Goal: Task Accomplishment & Management: Complete application form

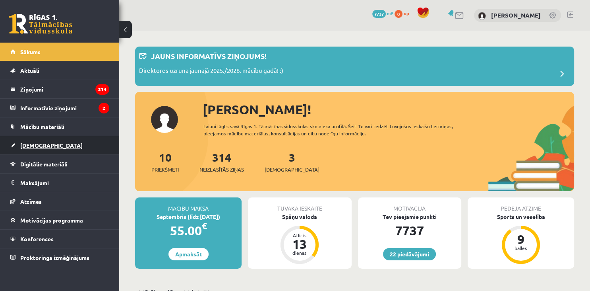
click at [41, 144] on span "[DEMOGRAPHIC_DATA]" at bounding box center [51, 145] width 62 height 7
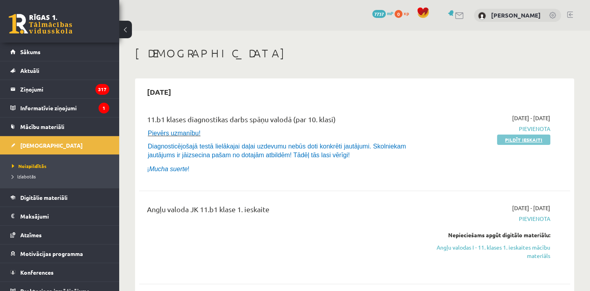
click at [518, 137] on link "Pildīt ieskaiti" at bounding box center [523, 139] width 53 height 10
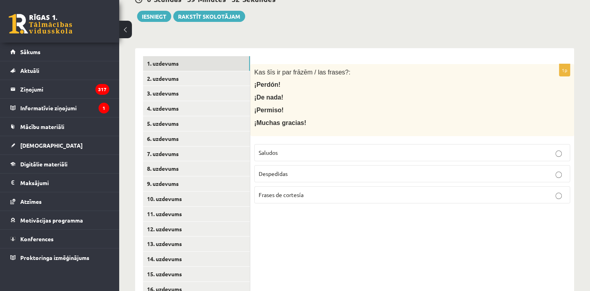
scroll to position [135, 0]
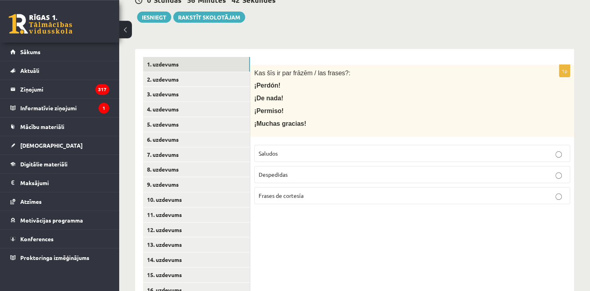
click at [303, 192] on span "Frases de cortesía" at bounding box center [281, 195] width 45 height 7
click at [176, 73] on link "2. uzdevums" at bounding box center [196, 79] width 107 height 15
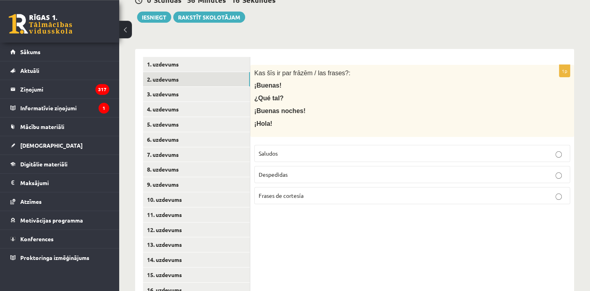
click at [265, 149] on span "Saludos" at bounding box center [268, 152] width 19 height 7
click at [206, 87] on link "3. uzdevums" at bounding box center [196, 94] width 107 height 15
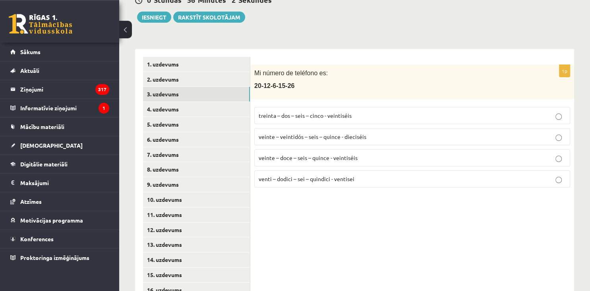
click at [289, 132] on p "veinte – veintidós – seis – quince - dieciséis" at bounding box center [412, 136] width 307 height 8
click at [211, 102] on link "4. uzdevums" at bounding box center [196, 109] width 107 height 15
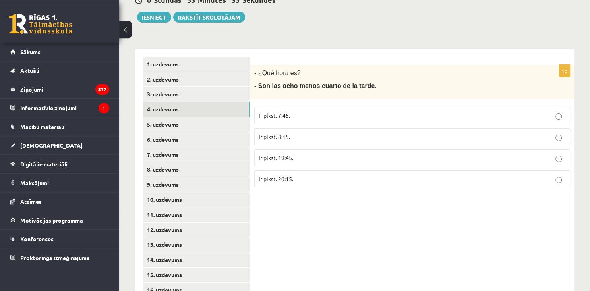
click at [282, 175] on span "Ir plkst. 20:15." at bounding box center [276, 178] width 35 height 7
click at [193, 117] on link "5. uzdevums" at bounding box center [196, 124] width 107 height 15
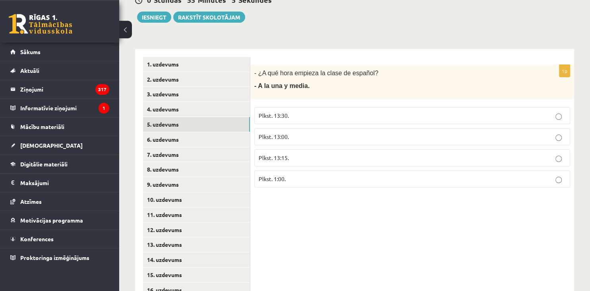
click at [274, 112] on span "Plkst. 13:30." at bounding box center [274, 115] width 30 height 7
click at [210, 132] on link "6. uzdevums" at bounding box center [196, 139] width 107 height 15
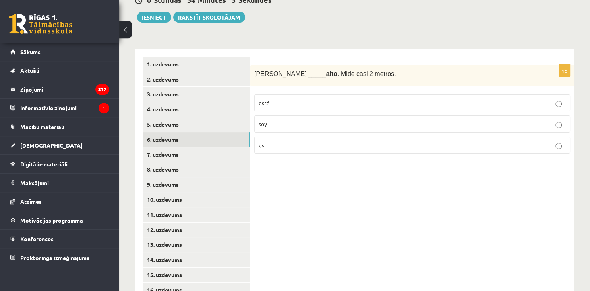
click at [274, 141] on p "es" at bounding box center [412, 145] width 307 height 8
click at [181, 147] on link "7. uzdevums" at bounding box center [196, 154] width 107 height 15
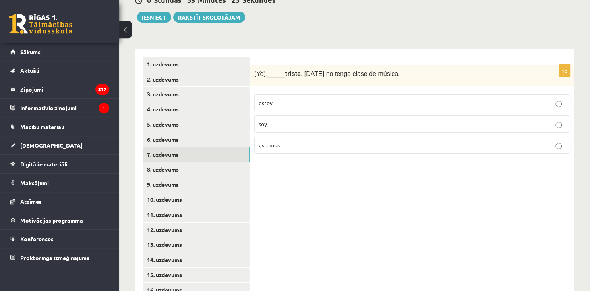
click at [285, 99] on p "estoy" at bounding box center [412, 103] width 307 height 8
click at [187, 162] on link "8. uzdevums" at bounding box center [196, 169] width 107 height 15
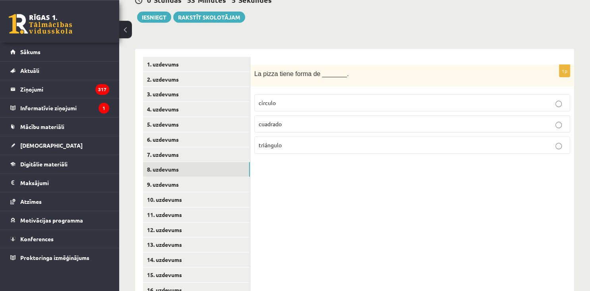
click at [276, 99] on p "círculo" at bounding box center [412, 103] width 307 height 8
click at [200, 177] on link "9. uzdevums" at bounding box center [196, 184] width 107 height 15
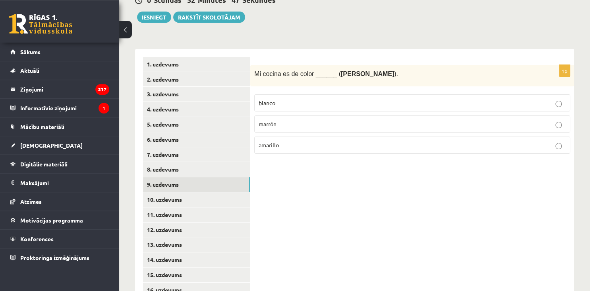
click at [282, 120] on p "marrón" at bounding box center [412, 124] width 307 height 8
click at [191, 192] on link "10. uzdevums" at bounding box center [196, 199] width 107 height 15
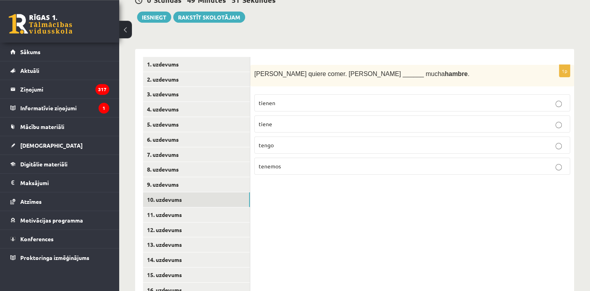
click at [277, 120] on p "tiene" at bounding box center [412, 124] width 307 height 8
click at [167, 209] on link "11. uzdevums" at bounding box center [196, 214] width 107 height 15
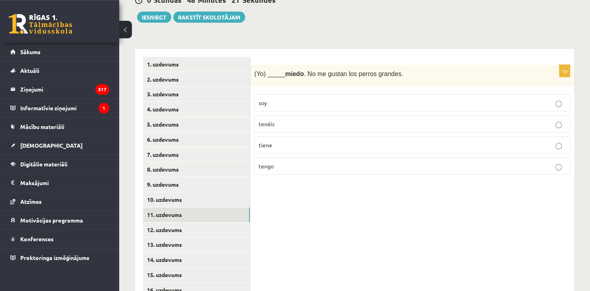
click at [263, 141] on span "tiene" at bounding box center [266, 144] width 14 height 7
click at [200, 222] on link "12. uzdevums" at bounding box center [196, 229] width 107 height 15
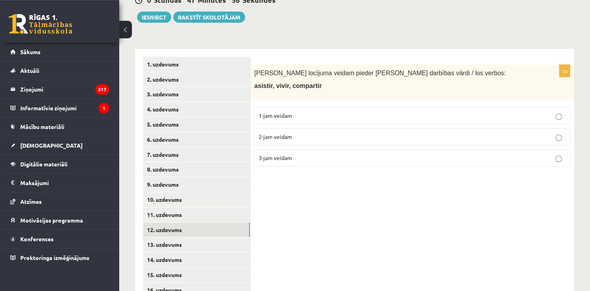
click at [294, 153] on p "3-jam veidam" at bounding box center [412, 157] width 307 height 8
click at [213, 237] on link "13. uzdevums" at bounding box center [196, 244] width 107 height 15
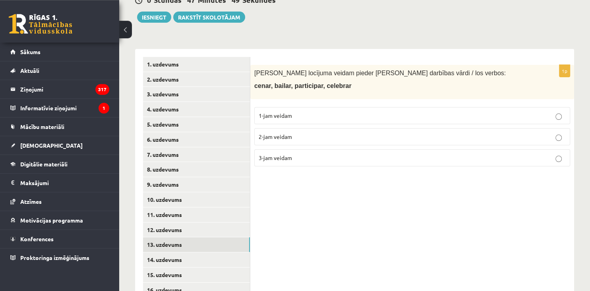
click at [307, 111] on p "1-jam veidam" at bounding box center [412, 115] width 307 height 8
click at [215, 252] on link "14. uzdevums" at bounding box center [196, 259] width 107 height 15
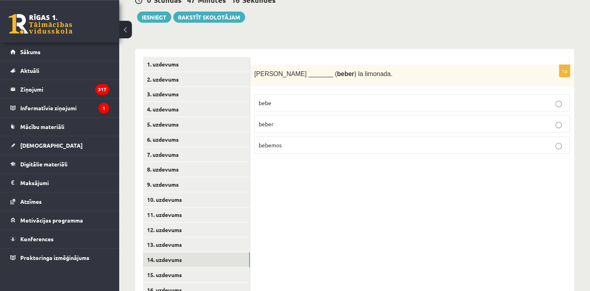
click at [305, 94] on label "bebe" at bounding box center [412, 102] width 316 height 17
click at [208, 268] on link "15. uzdevums" at bounding box center [196, 274] width 107 height 15
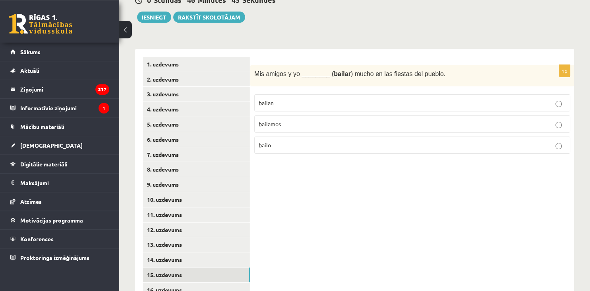
click at [301, 99] on p "bailan" at bounding box center [412, 103] width 307 height 8
click at [217, 282] on link "16. uzdevums" at bounding box center [196, 289] width 107 height 15
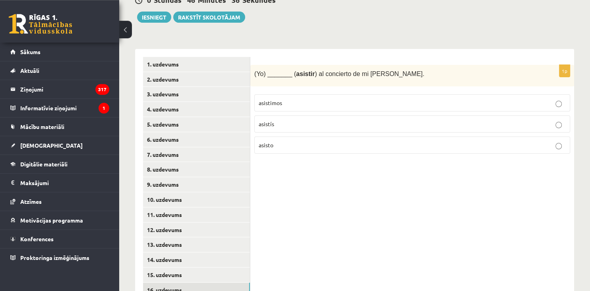
click at [343, 141] on p "asisto" at bounding box center [412, 145] width 307 height 8
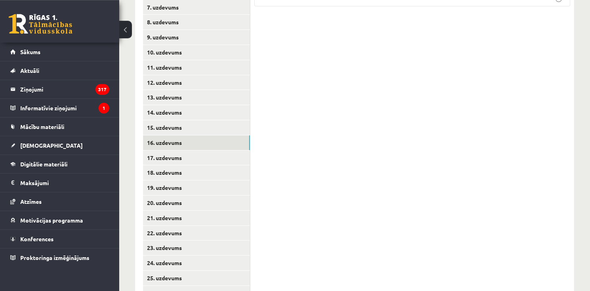
scroll to position [285, 0]
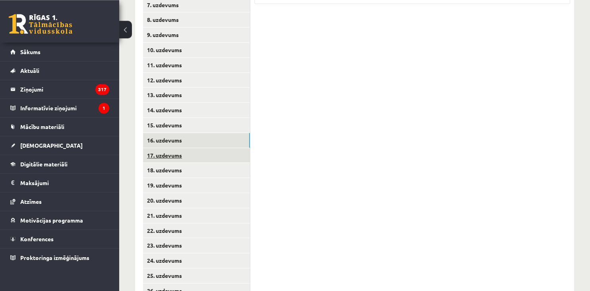
click at [248, 148] on link "17. uzdevums" at bounding box center [196, 155] width 107 height 15
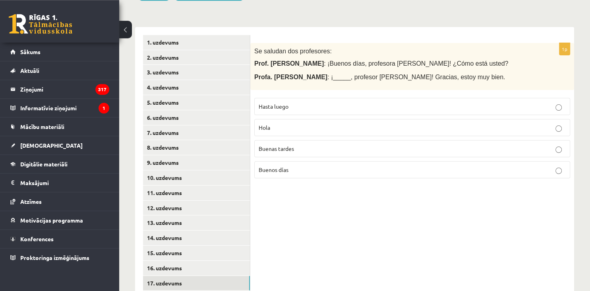
scroll to position [158, 0]
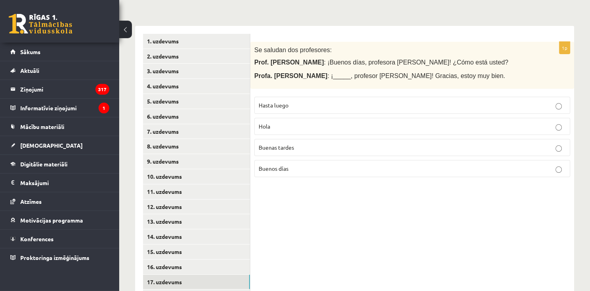
click at [315, 164] on p "Buenos días" at bounding box center [412, 168] width 307 height 8
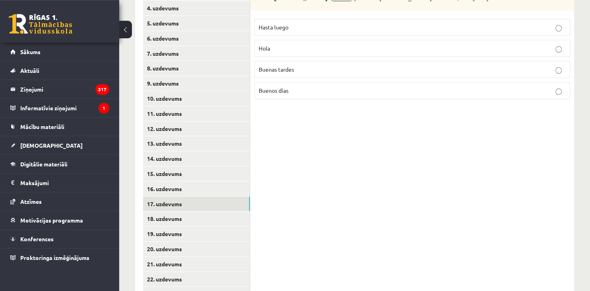
scroll to position [248, 0]
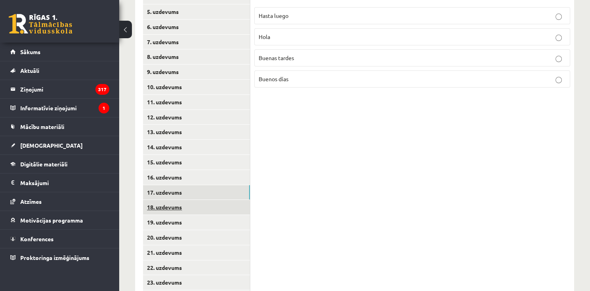
click at [238, 200] on link "18. uzdevums" at bounding box center [196, 207] width 107 height 15
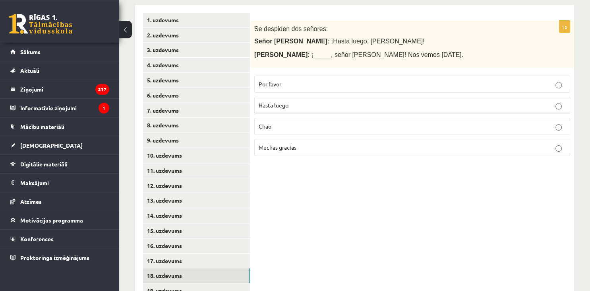
scroll to position [186, 0]
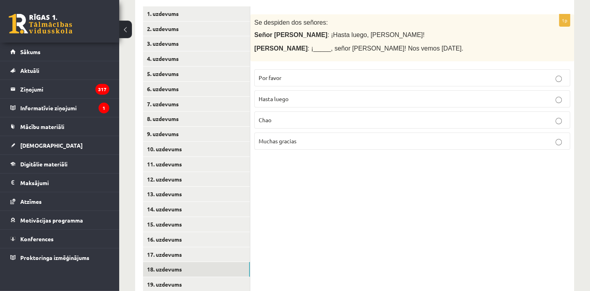
click at [306, 95] on p "Hasta luego" at bounding box center [412, 99] width 307 height 8
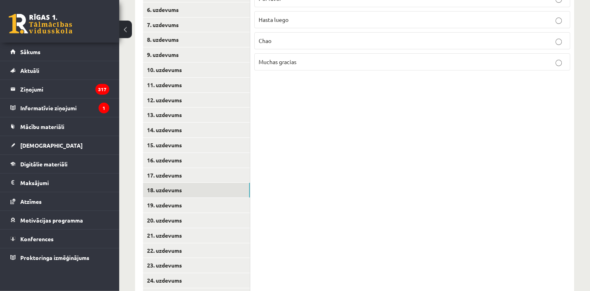
scroll to position [268, 0]
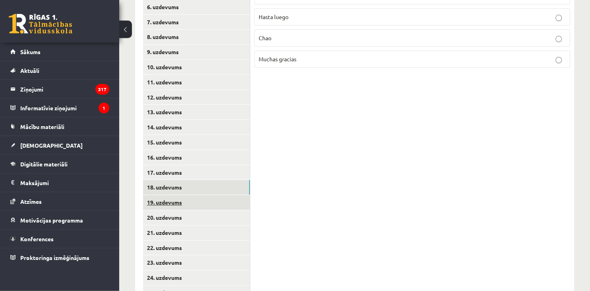
click at [228, 195] on link "19. uzdevums" at bounding box center [196, 202] width 107 height 15
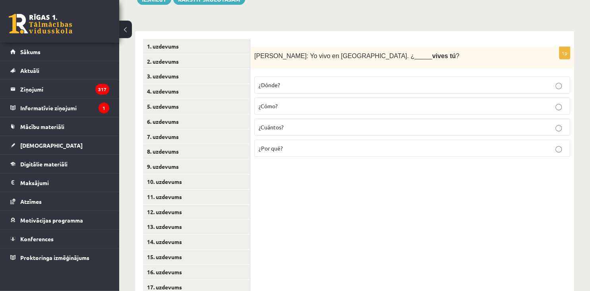
scroll to position [153, 0]
click at [313, 81] on label "¿Dónde?" at bounding box center [412, 85] width 316 height 17
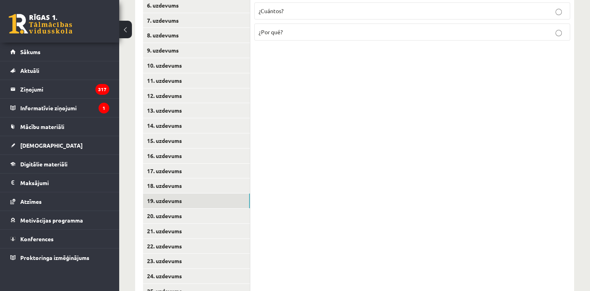
scroll to position [271, 0]
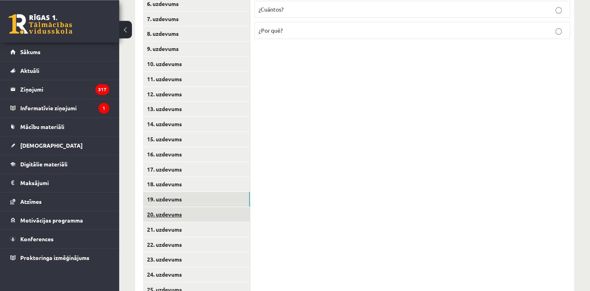
click at [220, 207] on link "20. uzdevums" at bounding box center [196, 214] width 107 height 15
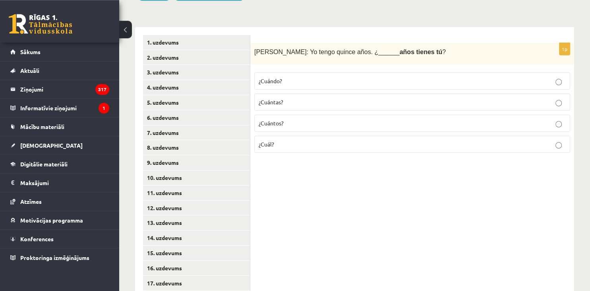
scroll to position [156, 0]
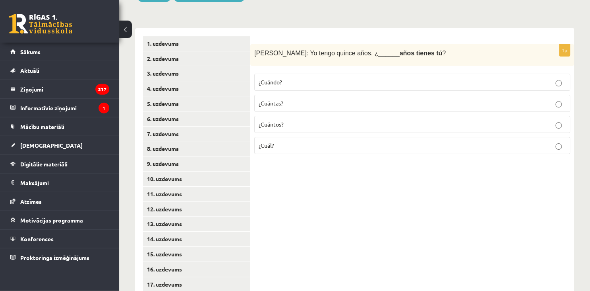
click at [273, 120] on p "¿Cuántos?" at bounding box center [412, 124] width 307 height 8
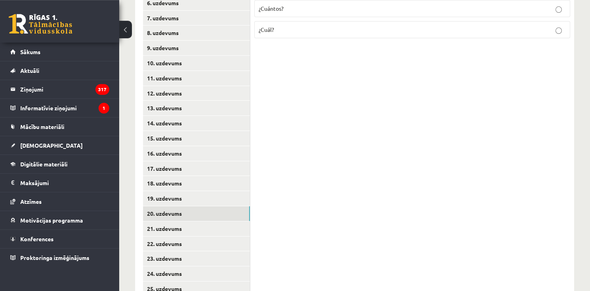
scroll to position [274, 0]
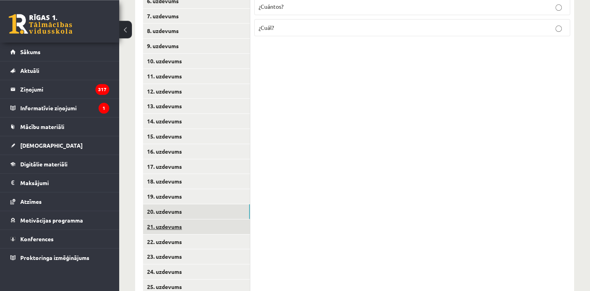
click at [233, 221] on link "21. uzdevums" at bounding box center [196, 226] width 107 height 15
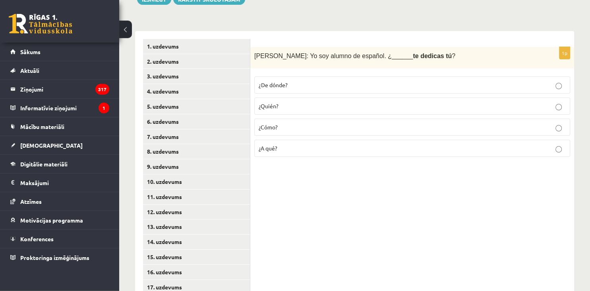
scroll to position [155, 0]
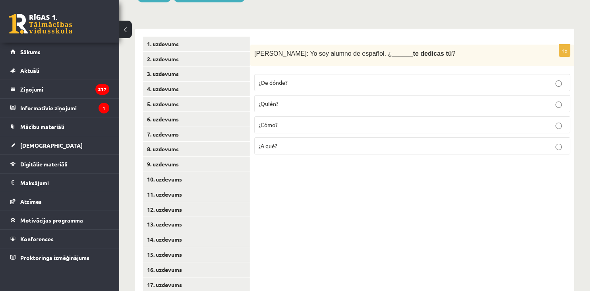
click at [530, 142] on p "¿A qué?" at bounding box center [412, 146] width 307 height 8
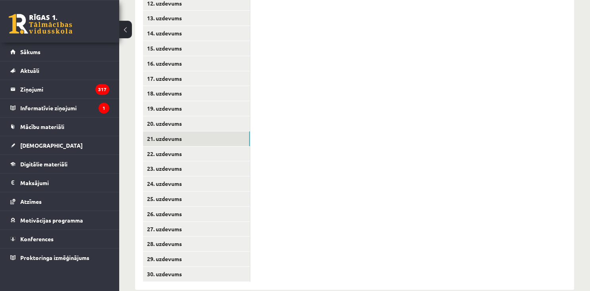
scroll to position [367, 0]
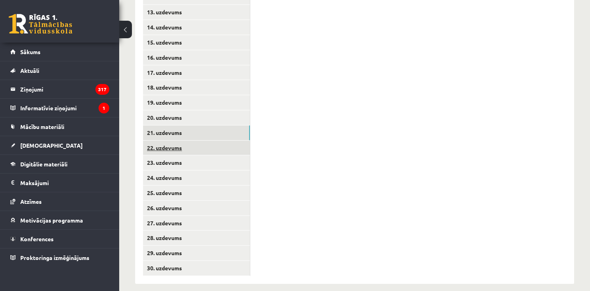
click at [233, 140] on link "22. uzdevums" at bounding box center [196, 147] width 107 height 15
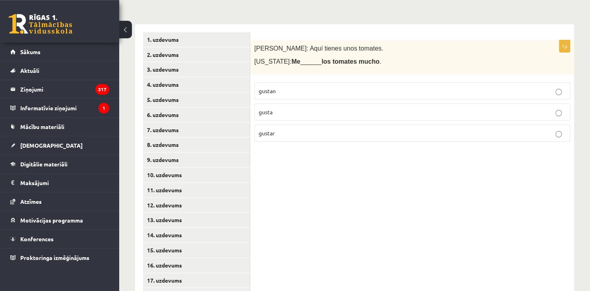
scroll to position [153, 0]
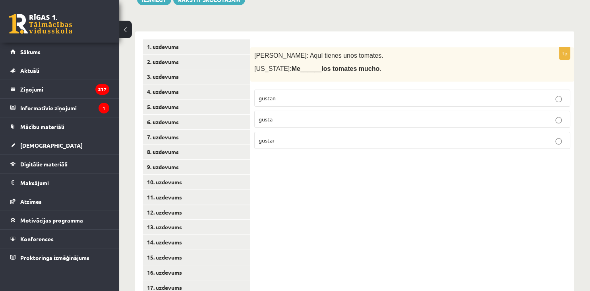
click at [369, 94] on p "gustan" at bounding box center [412, 98] width 307 height 8
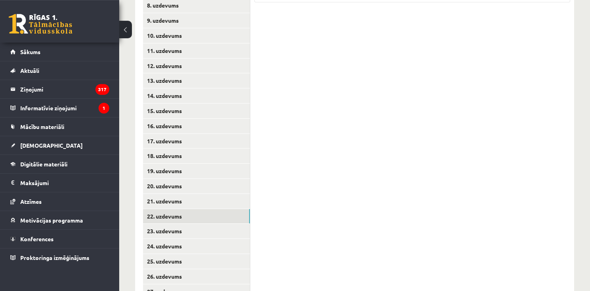
scroll to position [300, 0]
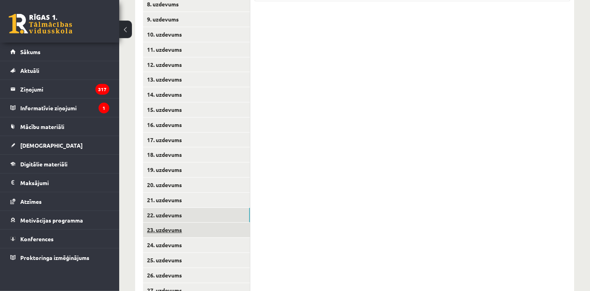
click at [245, 222] on link "23. uzdevums" at bounding box center [196, 229] width 107 height 15
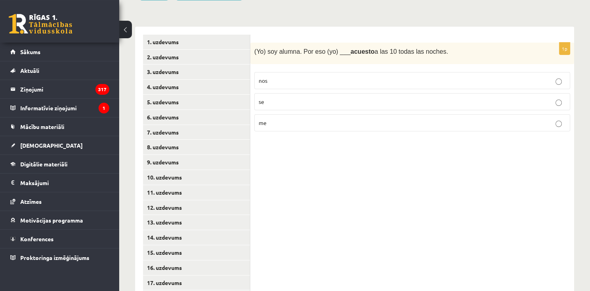
scroll to position [157, 0]
click at [515, 98] on p "se" at bounding box center [412, 102] width 307 height 8
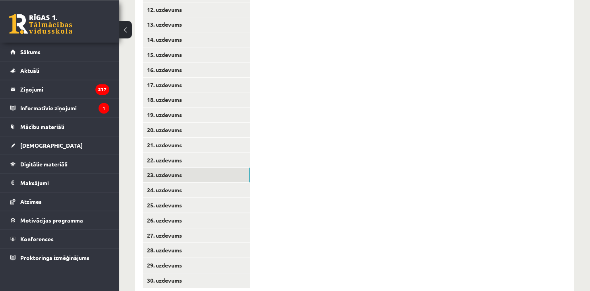
scroll to position [367, 0]
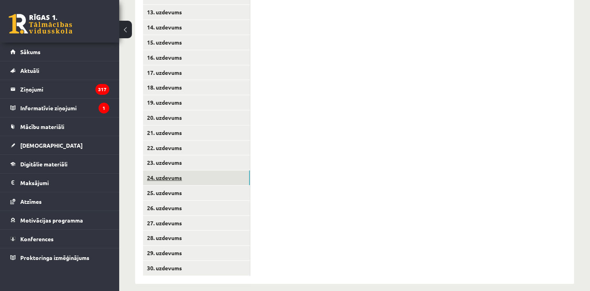
click at [225, 170] on link "24. uzdevums" at bounding box center [196, 177] width 107 height 15
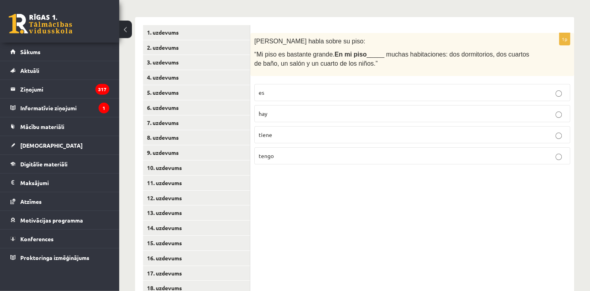
scroll to position [159, 0]
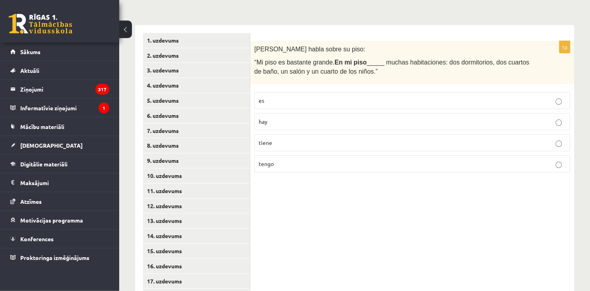
click at [484, 117] on p "hay" at bounding box center [412, 121] width 307 height 8
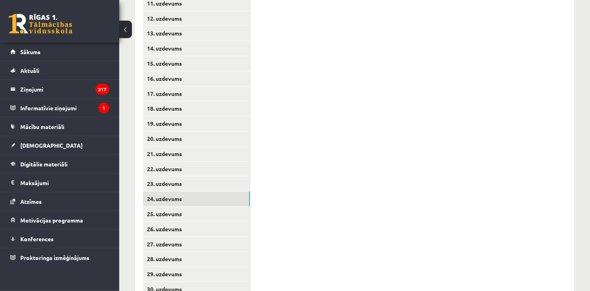
scroll to position [367, 0]
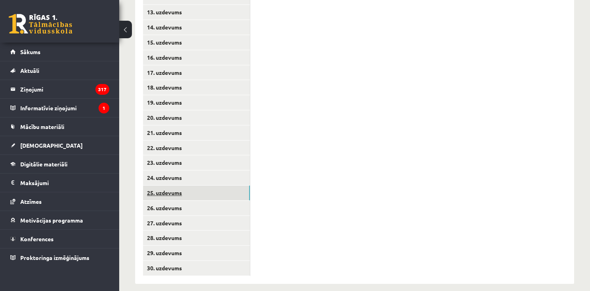
click at [240, 185] on link "25. uzdevums" at bounding box center [196, 192] width 107 height 15
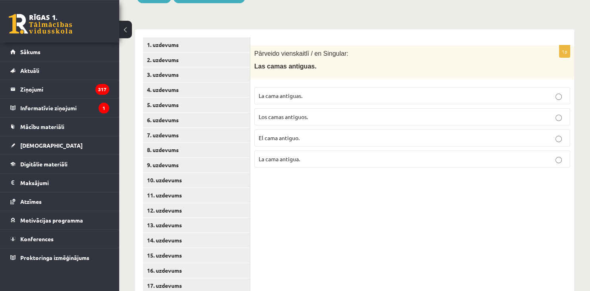
scroll to position [153, 0]
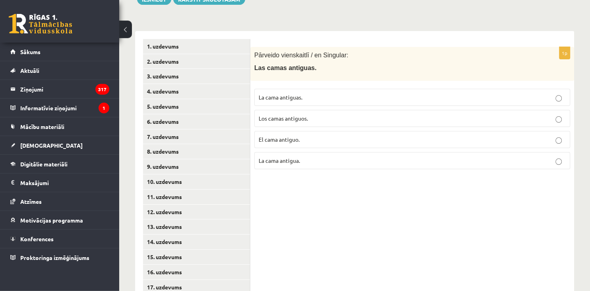
click at [320, 156] on label "La cama antigua." at bounding box center [412, 160] width 316 height 17
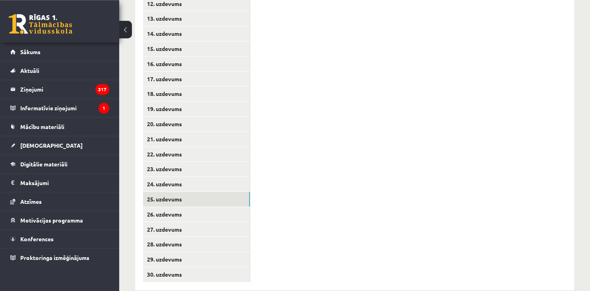
scroll to position [361, 0]
click at [233, 209] on link "26. uzdevums" at bounding box center [196, 213] width 107 height 15
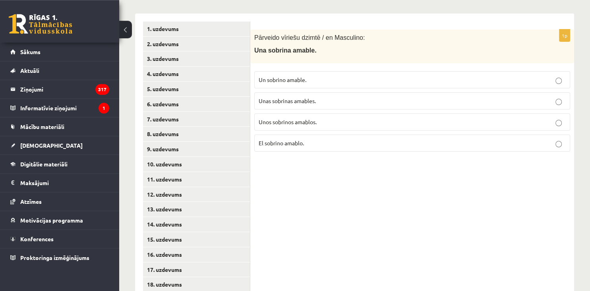
scroll to position [169, 0]
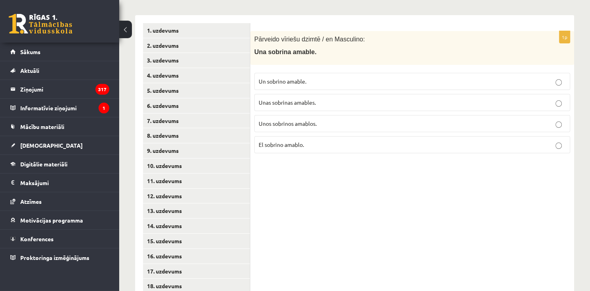
click at [287, 78] on span "Un sobrino amable." at bounding box center [283, 81] width 48 height 7
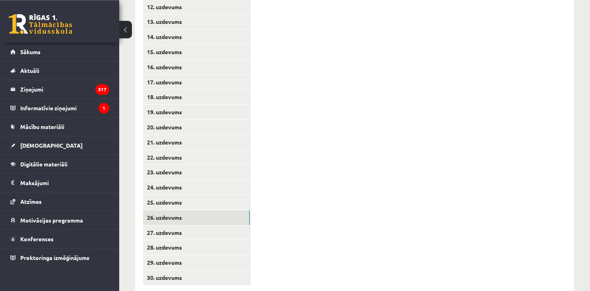
scroll to position [361, 0]
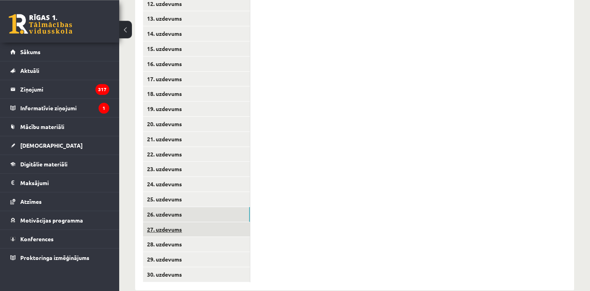
click at [235, 222] on link "27. uzdevums" at bounding box center [196, 229] width 107 height 15
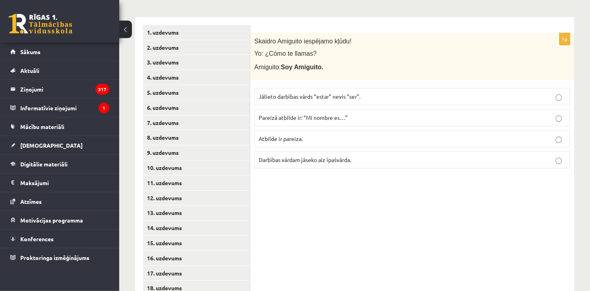
scroll to position [165, 0]
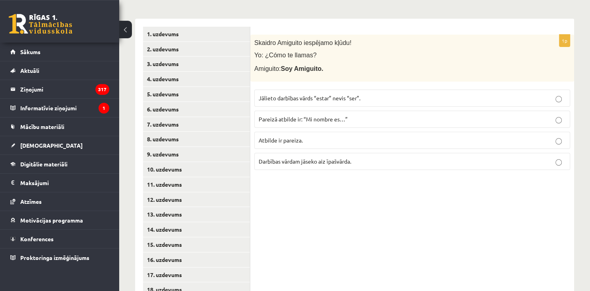
click at [343, 115] on span "Pareizā atbilde ir: “Mi nombre es…”" at bounding box center [303, 118] width 89 height 7
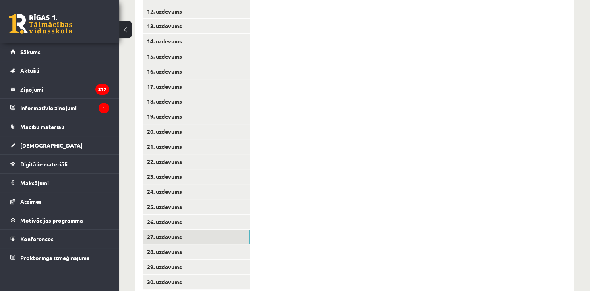
scroll to position [367, 0]
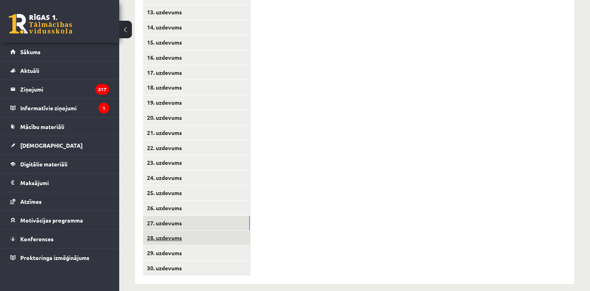
click at [214, 230] on link "28. uzdevums" at bounding box center [196, 237] width 107 height 15
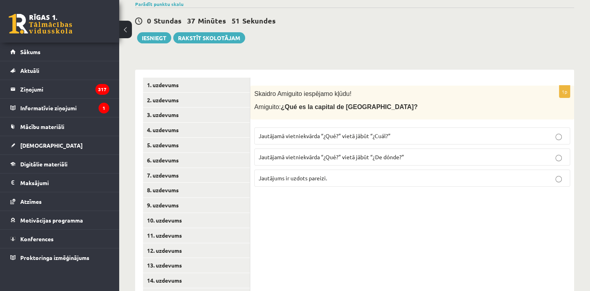
scroll to position [114, 0]
click at [411, 132] on p "Jautājamā vietniekvārda “¿Qué?” vietā jābūt “¿Cuál?”" at bounding box center [412, 136] width 307 height 8
click at [423, 175] on p "Jautājums ir uzdots pareizi." at bounding box center [412, 179] width 307 height 8
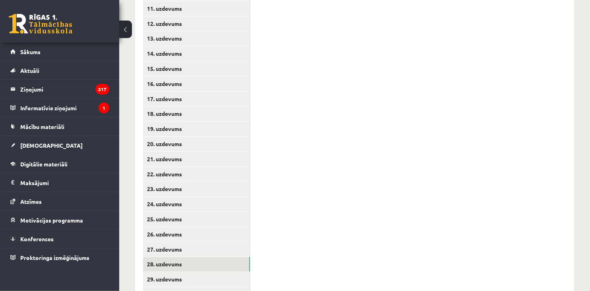
scroll to position [367, 0]
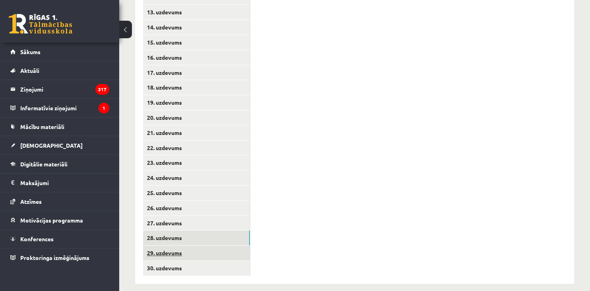
click at [201, 245] on link "29. uzdevums" at bounding box center [196, 252] width 107 height 15
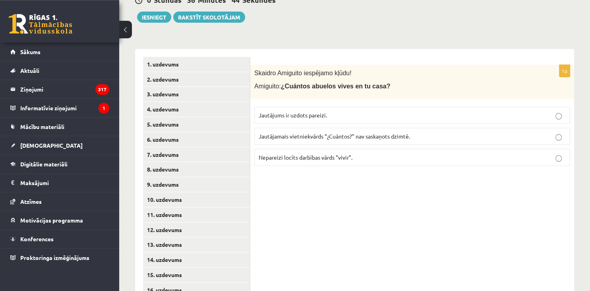
scroll to position [134, 0]
click at [352, 128] on label "Jautājamais vietniekvārds “¿Cuántos?” nav saskaņots dzimtē." at bounding box center [412, 136] width 316 height 17
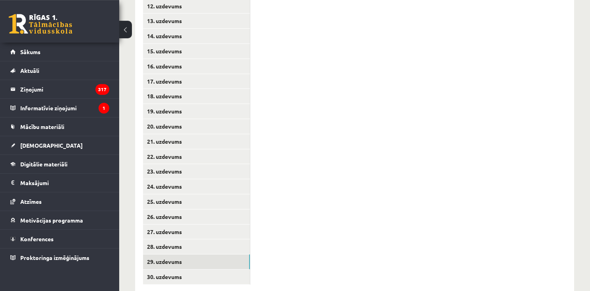
scroll to position [360, 0]
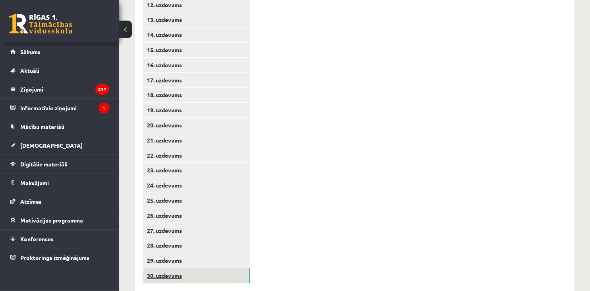
click at [241, 270] on link "30. uzdevums" at bounding box center [196, 275] width 107 height 15
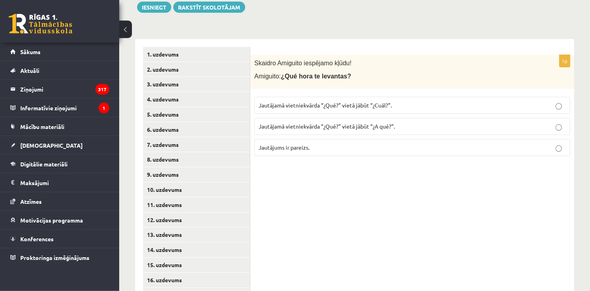
scroll to position [132, 0]
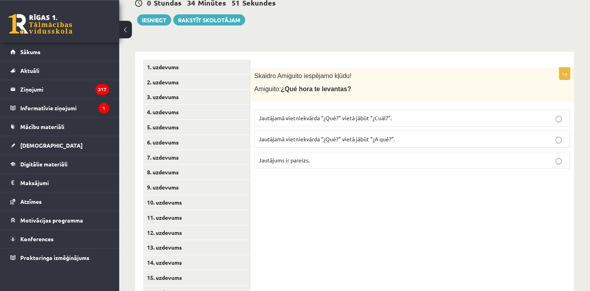
click at [392, 135] on span "Jautājamā vietniekvārda “¿Qué?” vietā jābūt “¿A qué?”." at bounding box center [327, 138] width 136 height 7
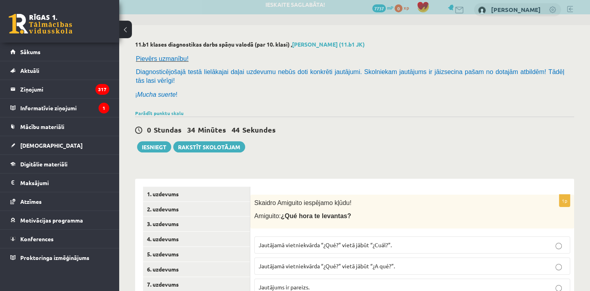
scroll to position [5, 0]
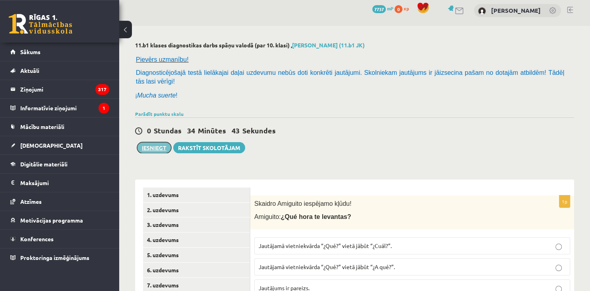
click at [151, 142] on button "Iesniegt" at bounding box center [154, 147] width 34 height 11
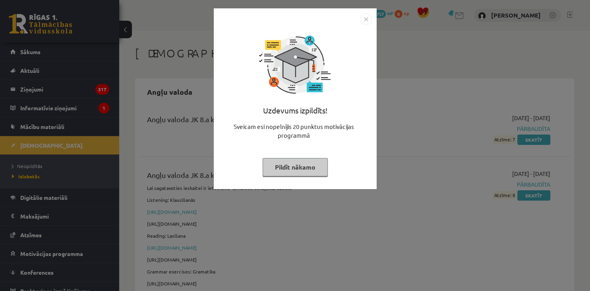
click at [311, 165] on button "Pildīt nākamo" at bounding box center [295, 167] width 65 height 18
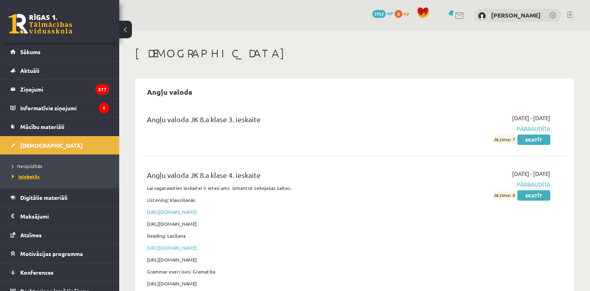
click at [33, 174] on span "Izlabotās" at bounding box center [26, 176] width 28 height 6
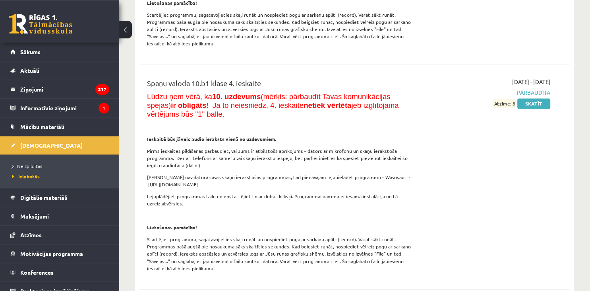
scroll to position [7127, 0]
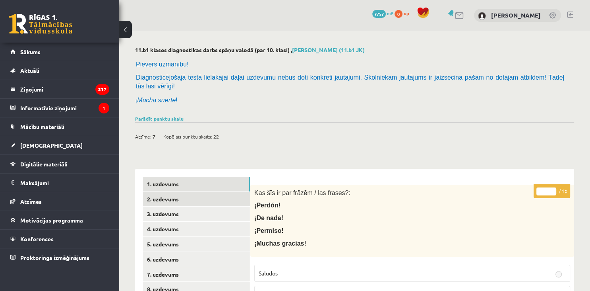
click at [211, 192] on link "2. uzdevums" at bounding box center [196, 199] width 107 height 15
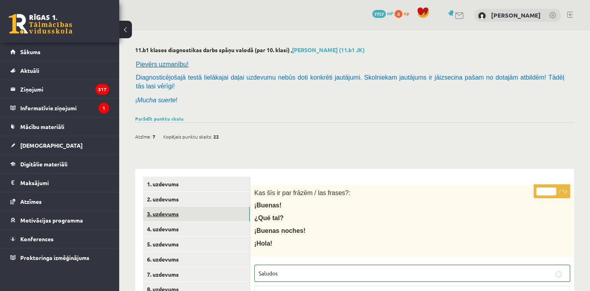
click at [208, 207] on link "3. uzdevums" at bounding box center [196, 213] width 107 height 15
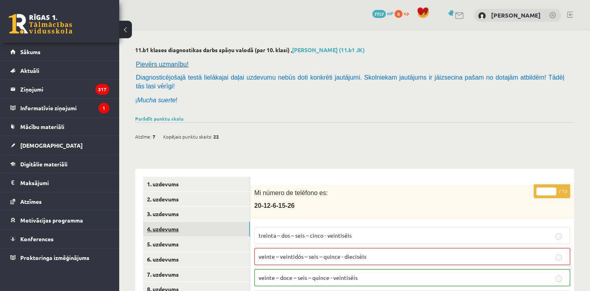
click at [178, 221] on link "4. uzdevums" at bounding box center [196, 228] width 107 height 15
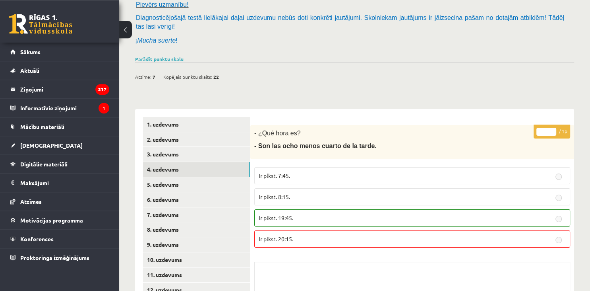
scroll to position [60, 0]
click at [201, 178] on link "5. uzdevums" at bounding box center [196, 183] width 107 height 15
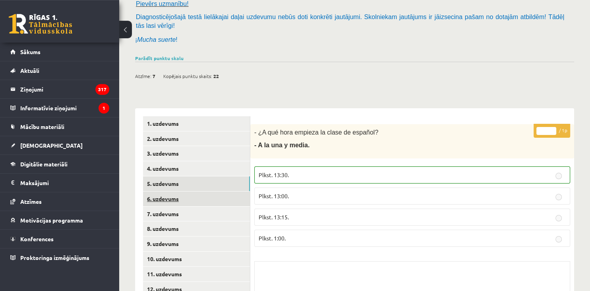
click at [198, 194] on link "6. uzdevums" at bounding box center [196, 198] width 107 height 15
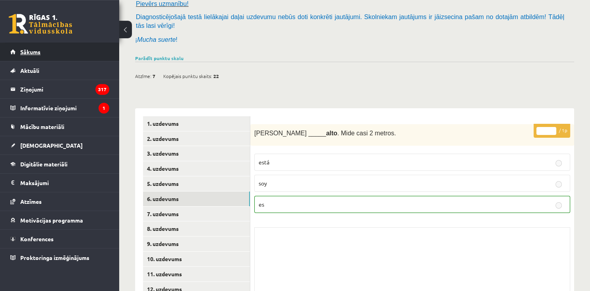
click at [77, 55] on link "Sākums" at bounding box center [59, 52] width 99 height 18
